Goal: Transaction & Acquisition: Book appointment/travel/reservation

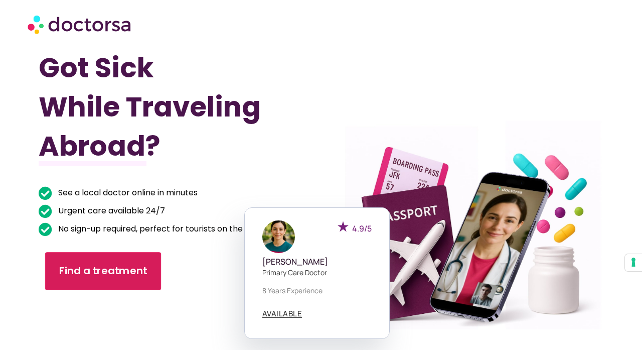
click at [120, 265] on span "Find a treatment" at bounding box center [103, 271] width 88 height 15
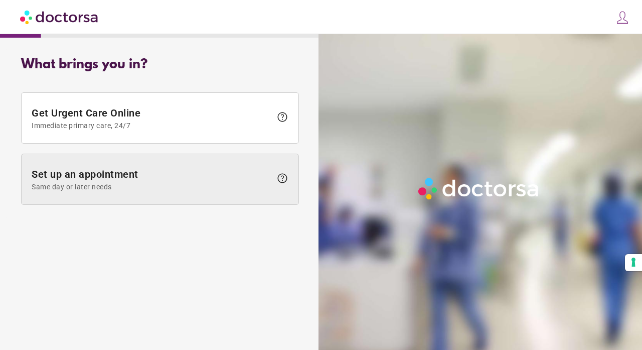
click at [149, 183] on span "Same day or later needs" at bounding box center [152, 187] width 240 height 8
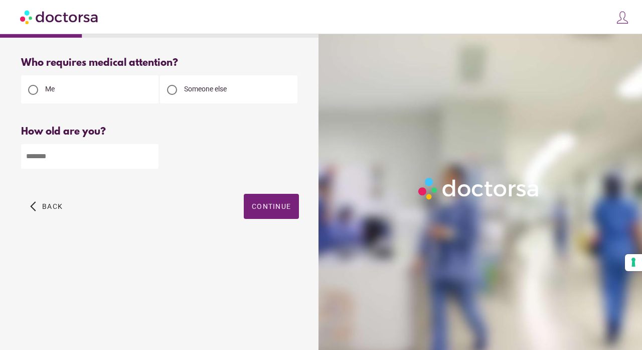
click at [100, 166] on input "number" at bounding box center [90, 156] width 138 height 25
type input "**"
click at [261, 214] on span "button" at bounding box center [271, 206] width 55 height 25
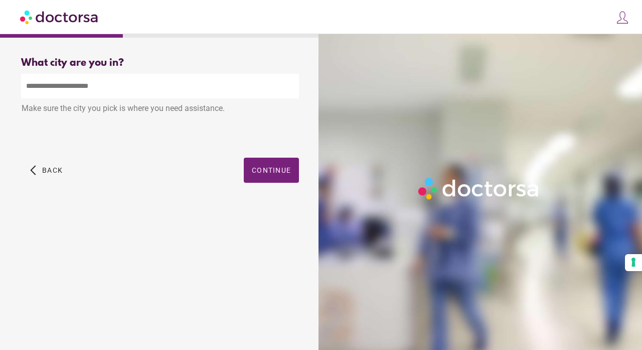
click at [178, 91] on input "text" at bounding box center [160, 86] width 278 height 25
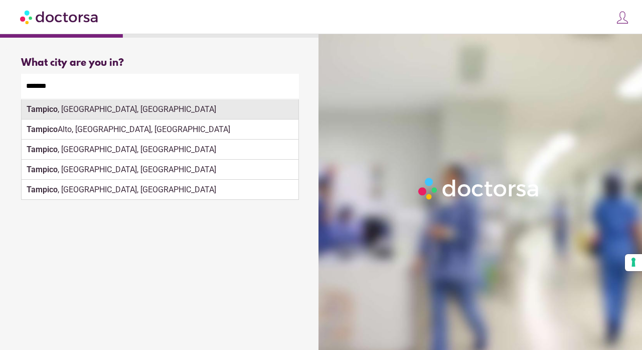
click at [162, 108] on div "Tampico , Tamaulipas, Mexico" at bounding box center [160, 109] width 277 height 20
type input "**********"
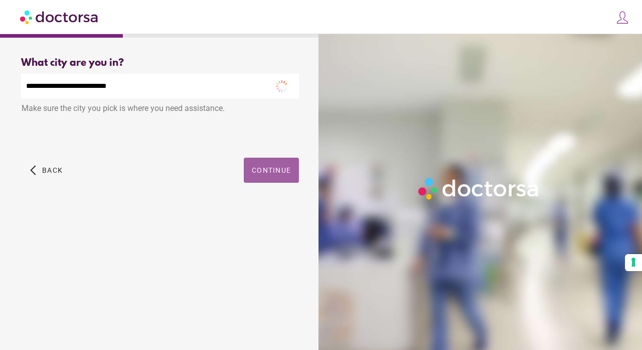
click at [257, 179] on span "button" at bounding box center [271, 170] width 55 height 25
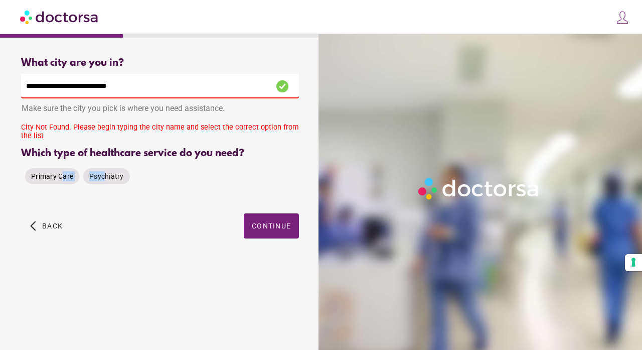
drag, startPoint x: 104, startPoint y: 176, endPoint x: 62, endPoint y: 176, distance: 42.2
click at [62, 177] on div "Primary Care Psychiatry" at bounding box center [77, 176] width 113 height 24
click at [62, 176] on span "Primary Care" at bounding box center [52, 176] width 42 height 8
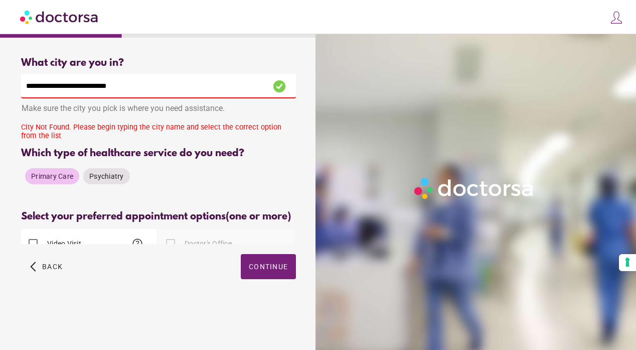
click at [256, 238] on div "Select your preferred appointment options (one or more) Select patient's prefer…" at bounding box center [158, 227] width 275 height 33
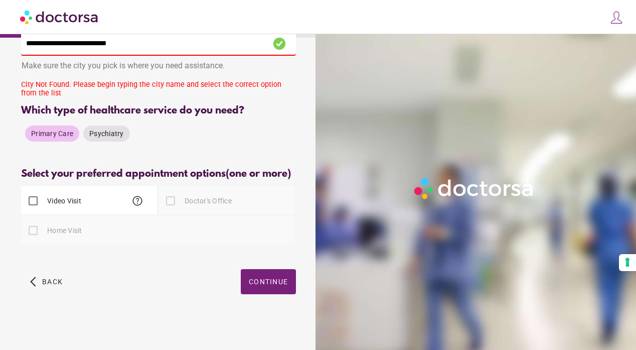
scroll to position [55, 0]
click at [262, 281] on span "Continue" at bounding box center [268, 282] width 39 height 8
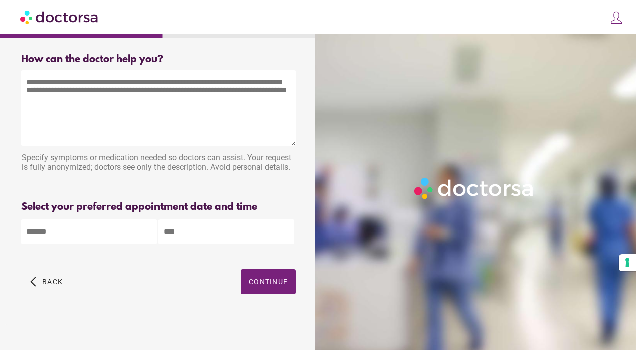
scroll to position [0, 0]
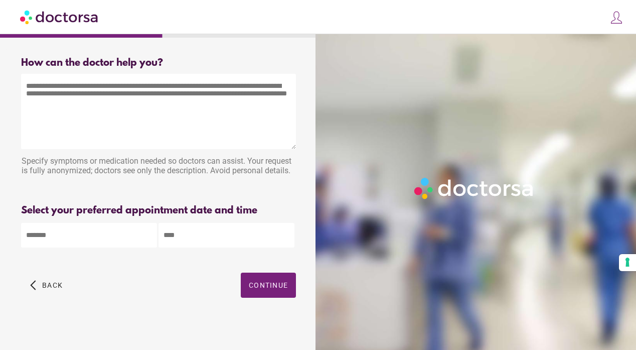
click at [166, 114] on textarea at bounding box center [158, 111] width 275 height 75
